Goal: Information Seeking & Learning: Find specific fact

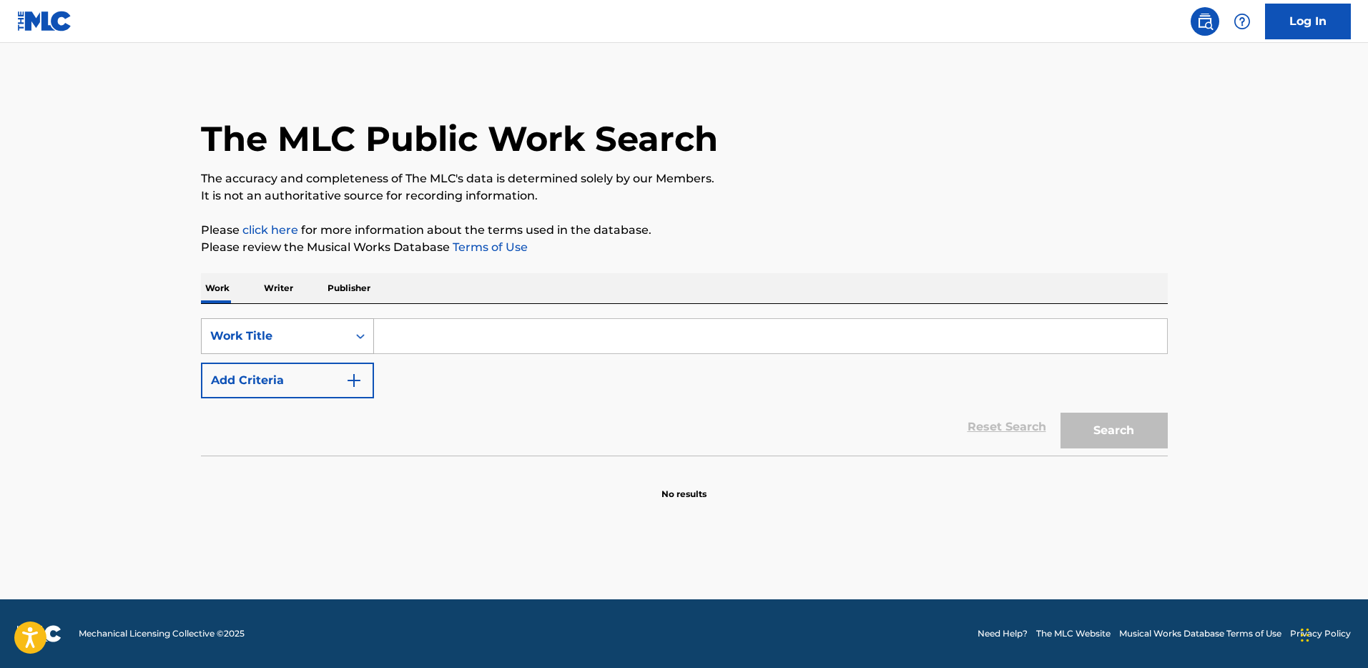
click at [354, 330] on icon "Search Form" at bounding box center [360, 336] width 14 height 14
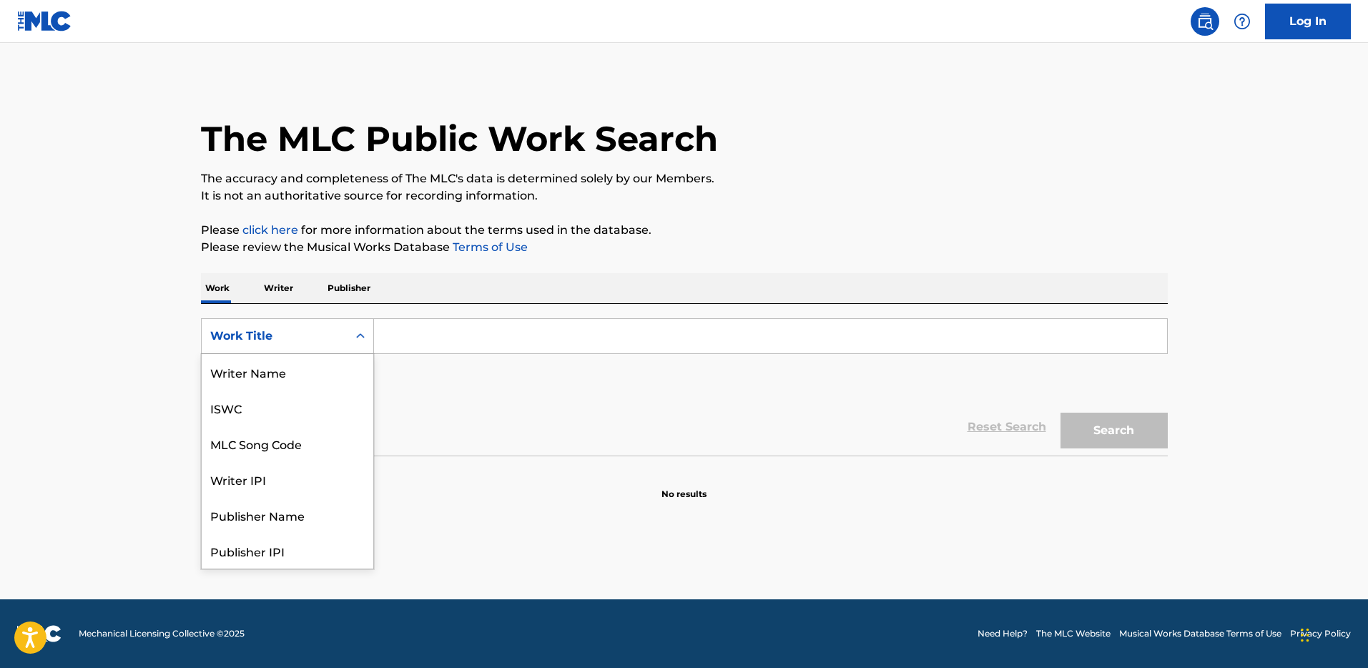
scroll to position [71, 0]
click at [340, 384] on div "MLC Song Code" at bounding box center [288, 372] width 172 height 36
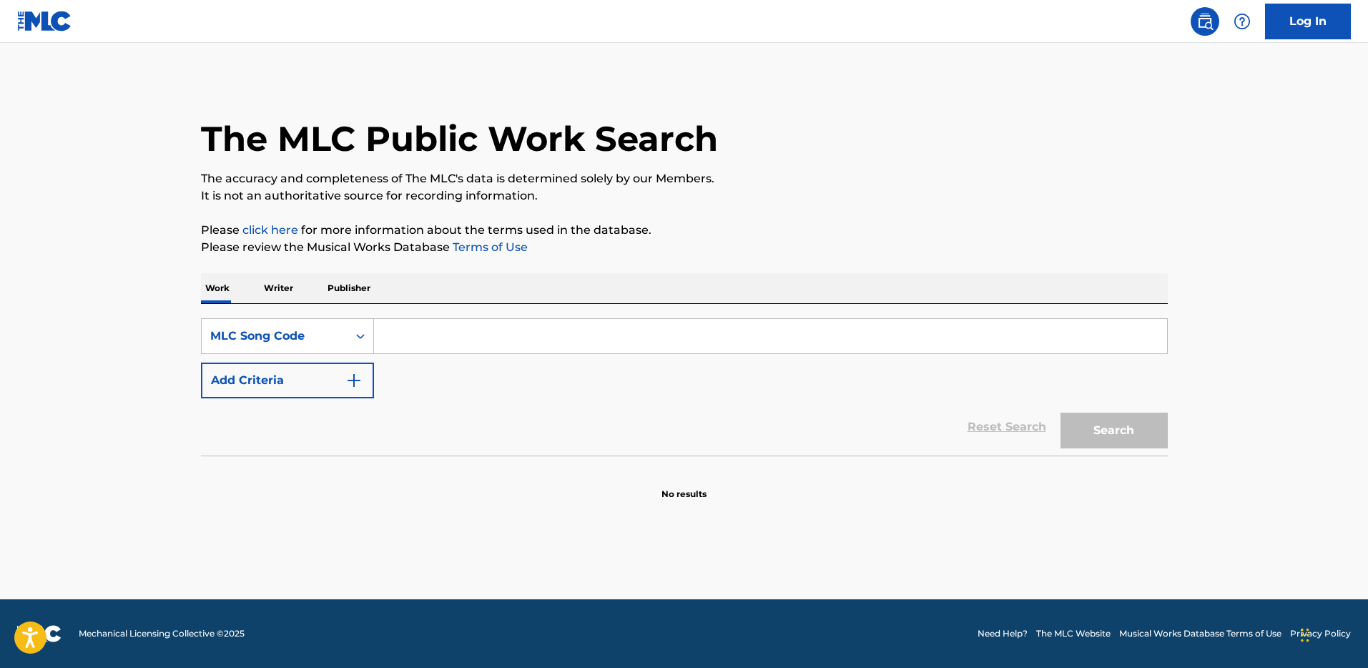
click at [412, 355] on div "SearchWithCriteria73da3804-12df-4c0e-8ae1-d0cc33278b2d MLC Song Code Add Criter…" at bounding box center [684, 358] width 967 height 80
click at [414, 349] on input "Search Form" at bounding box center [770, 336] width 793 height 34
paste input "SA8JRW"
click at [1060, 413] on button "Search" at bounding box center [1113, 431] width 107 height 36
type input "SA8JRW"
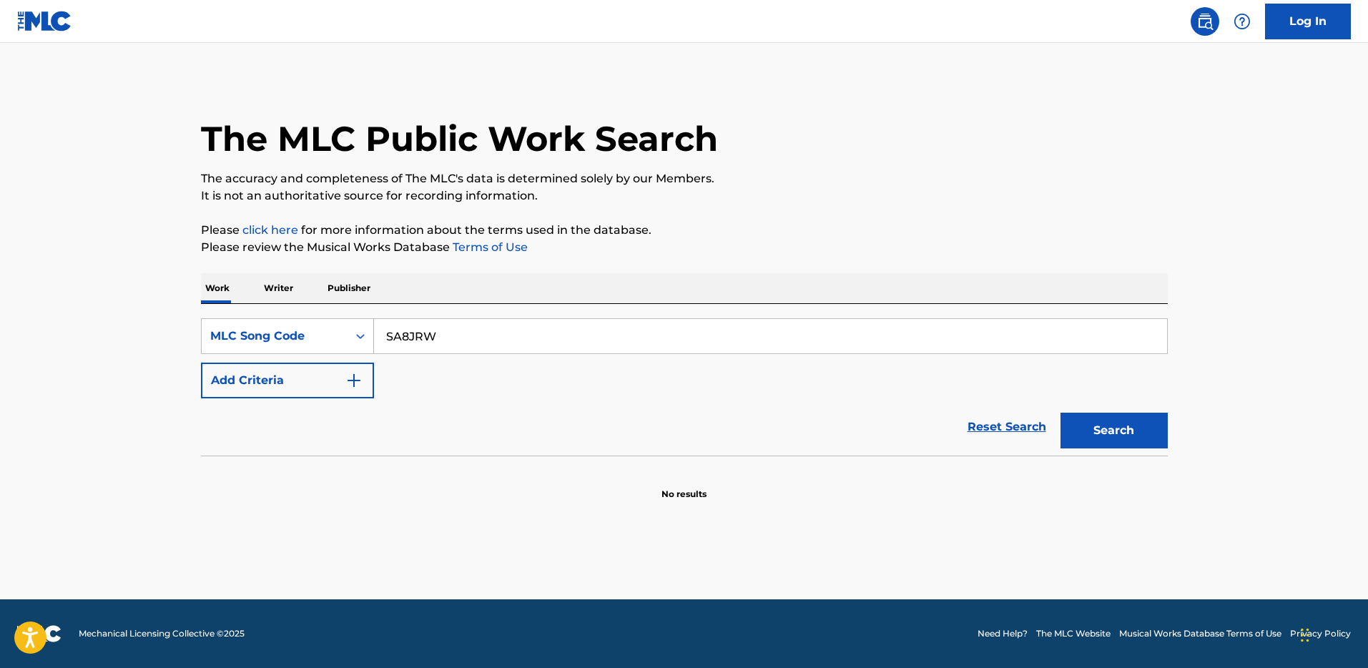
click at [1060, 413] on button "Search" at bounding box center [1113, 431] width 107 height 36
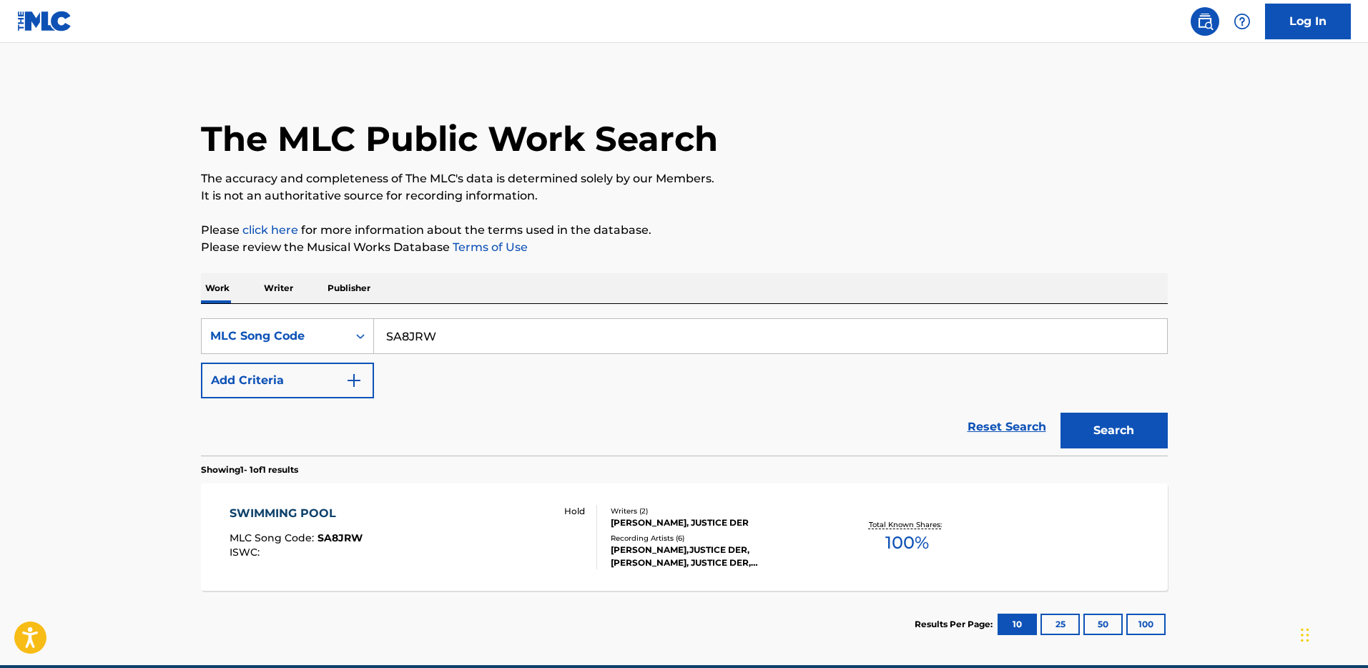
click at [318, 507] on div "SWIMMING POOL" at bounding box center [296, 513] width 133 height 17
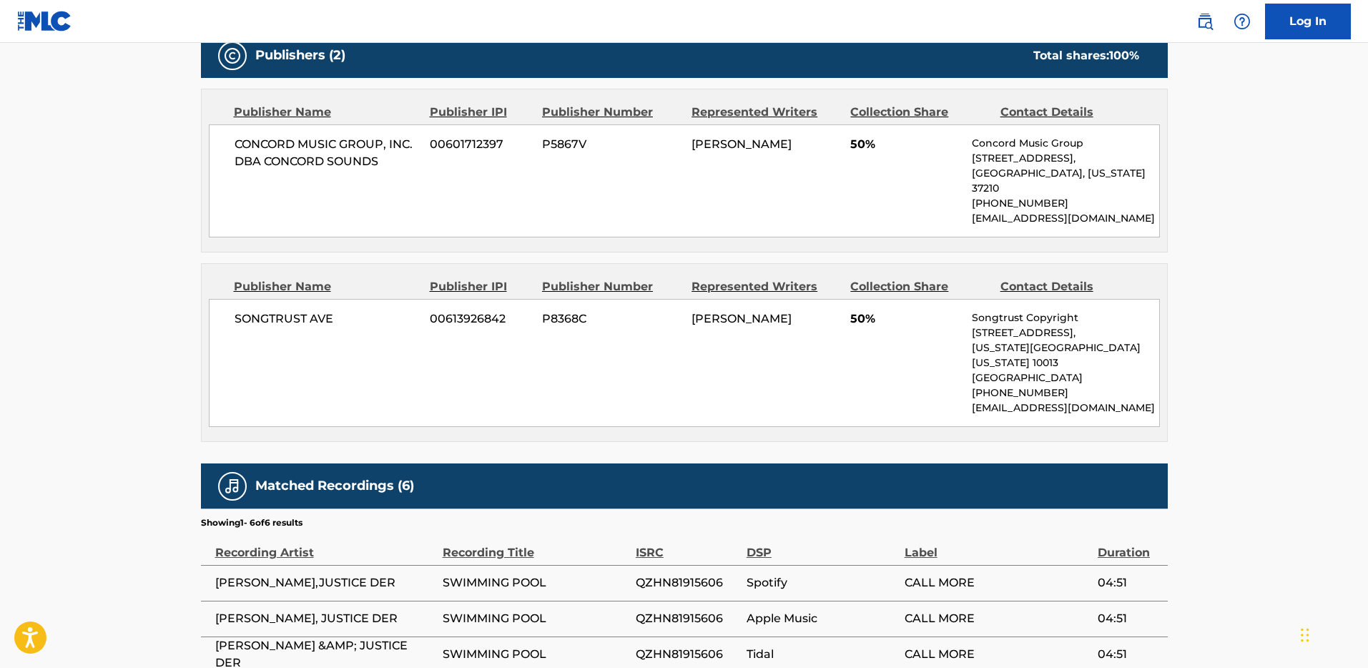
scroll to position [521, 0]
